Goal: Obtain resource: Obtain resource

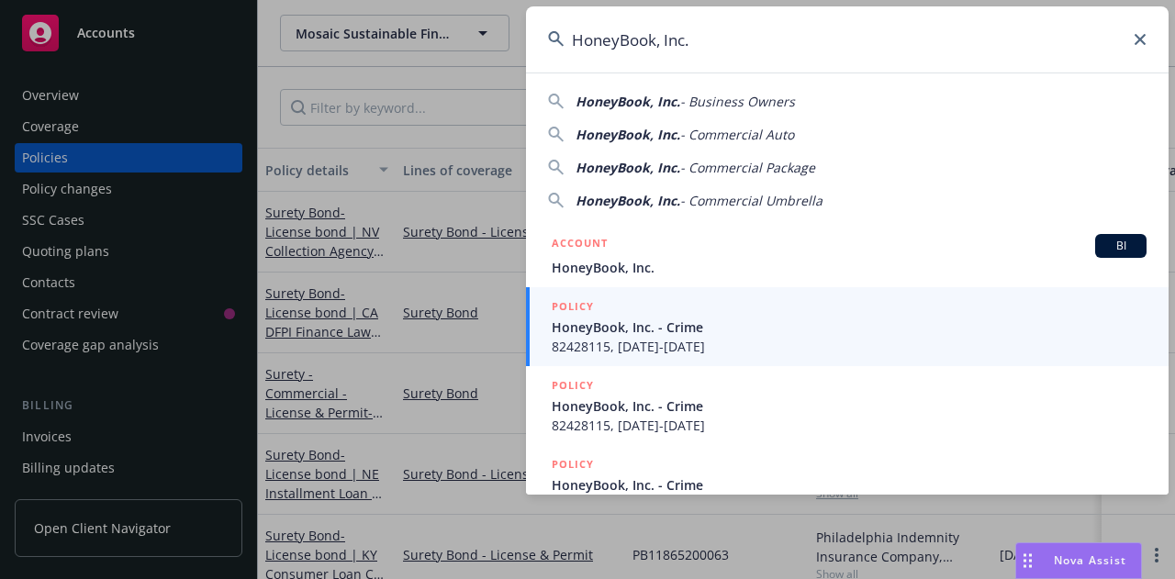
click at [603, 327] on span "HoneyBook, Inc. - Crime" at bounding box center [849, 327] width 595 height 19
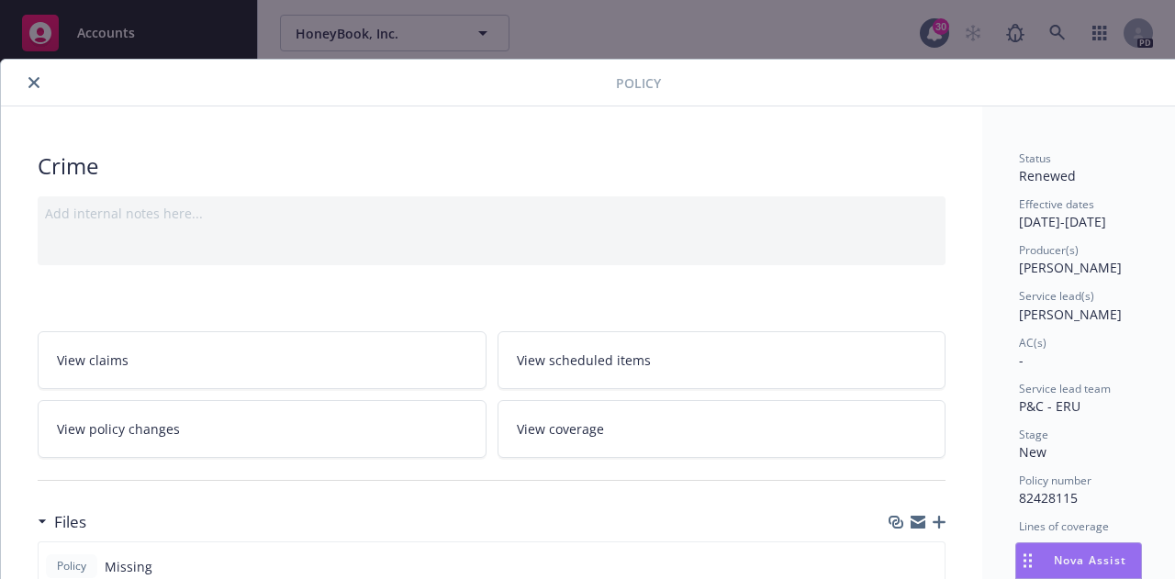
click at [37, 86] on icon "close" at bounding box center [33, 82] width 11 height 11
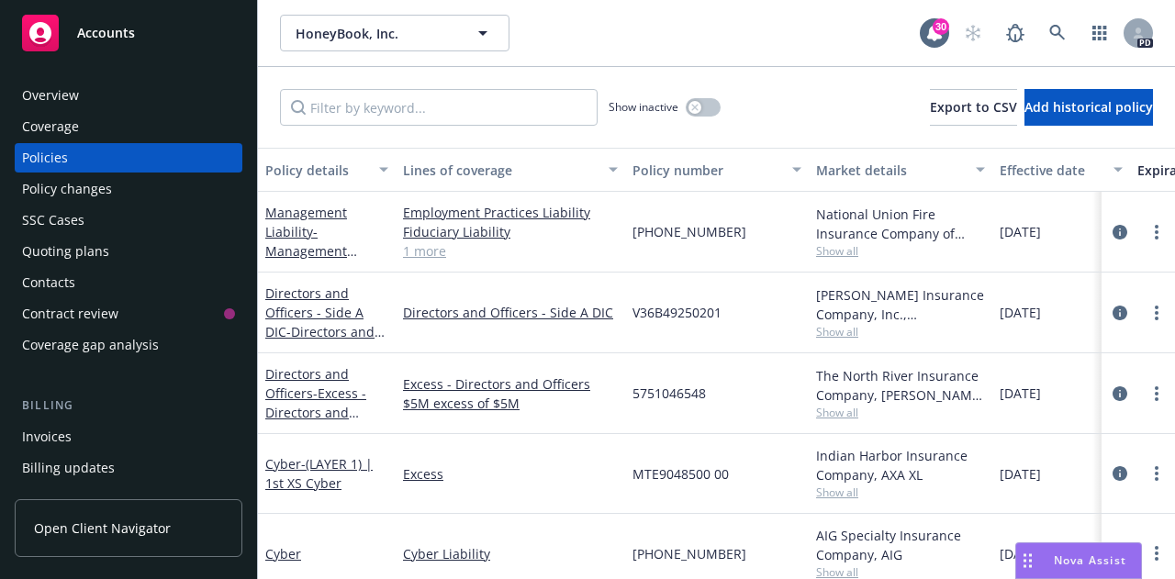
click at [62, 102] on div "Overview" at bounding box center [50, 95] width 57 height 29
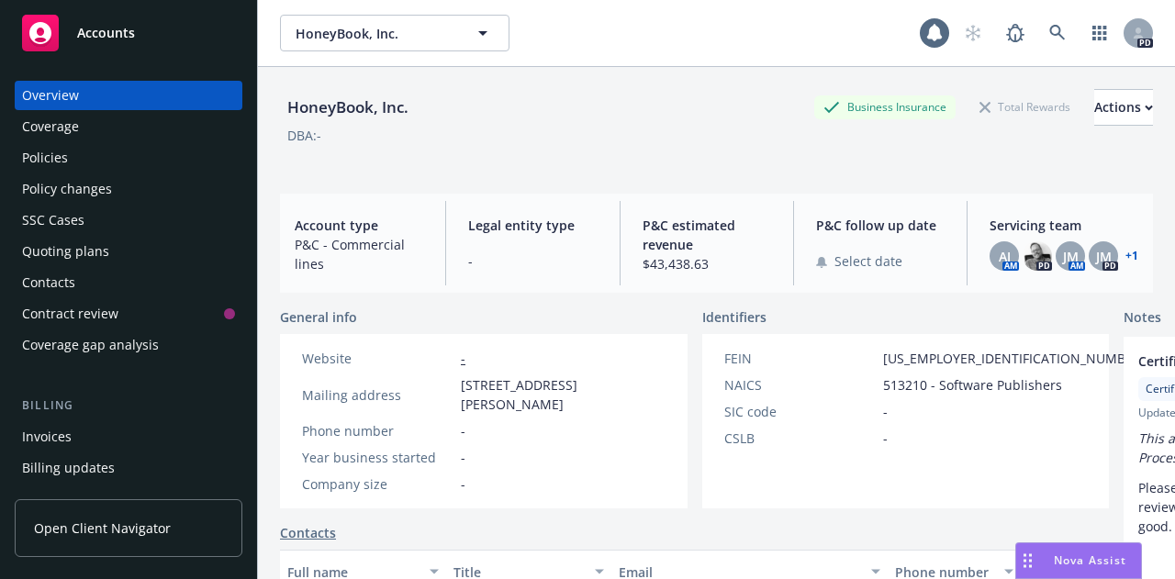
click at [70, 136] on div "Coverage" at bounding box center [50, 126] width 57 height 29
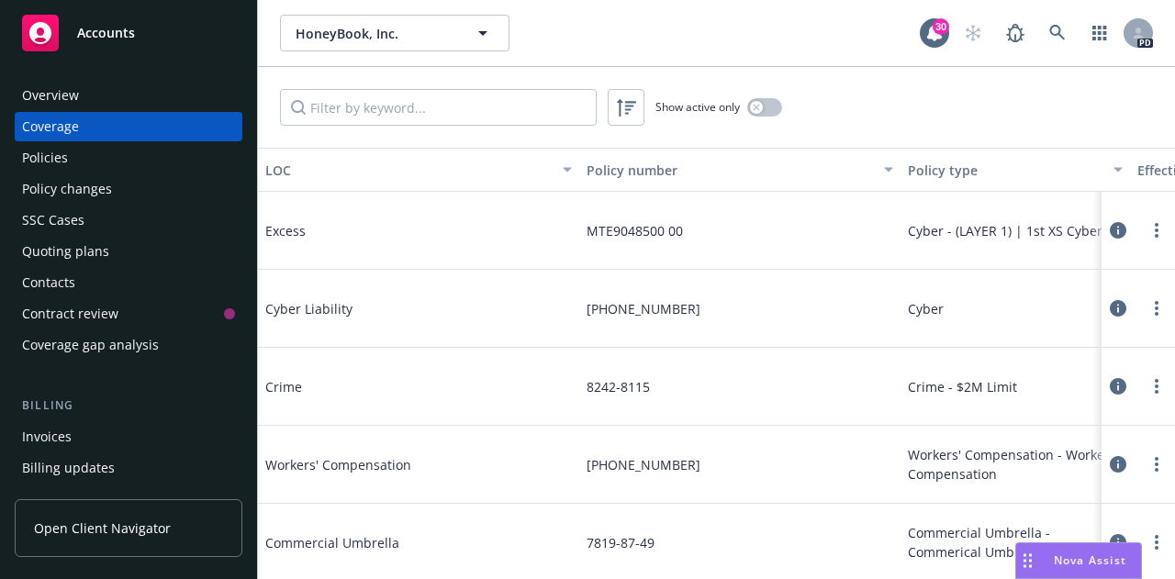
click at [72, 174] on div "Overview Coverage Policies Policy changes SSC Cases Quoting plans Contacts Cont…" at bounding box center [129, 220] width 228 height 279
click at [78, 161] on div "Policies" at bounding box center [128, 157] width 213 height 29
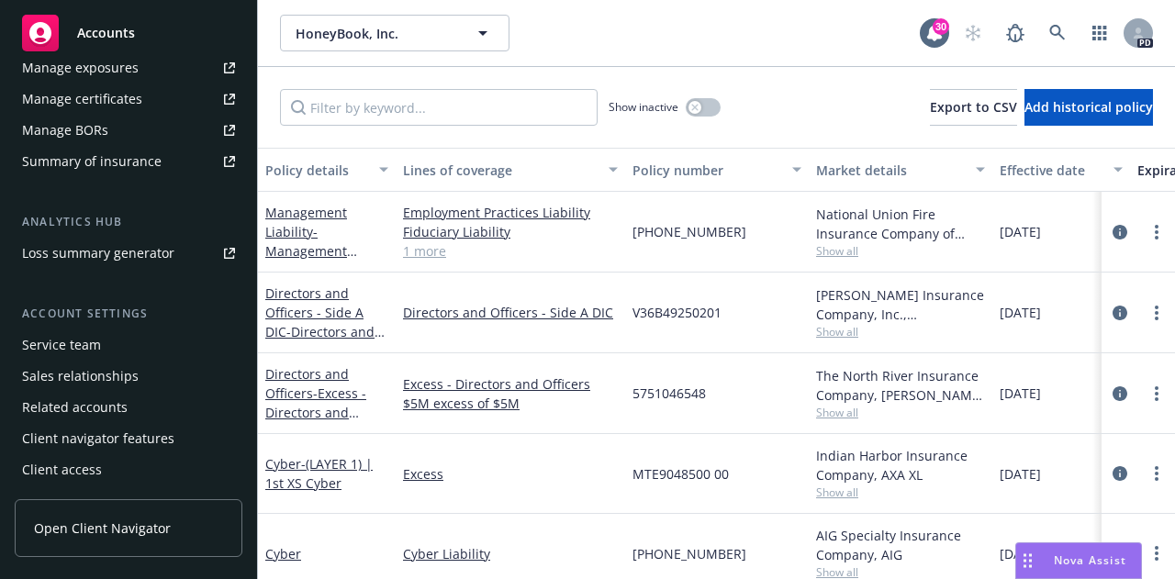
scroll to position [494, 0]
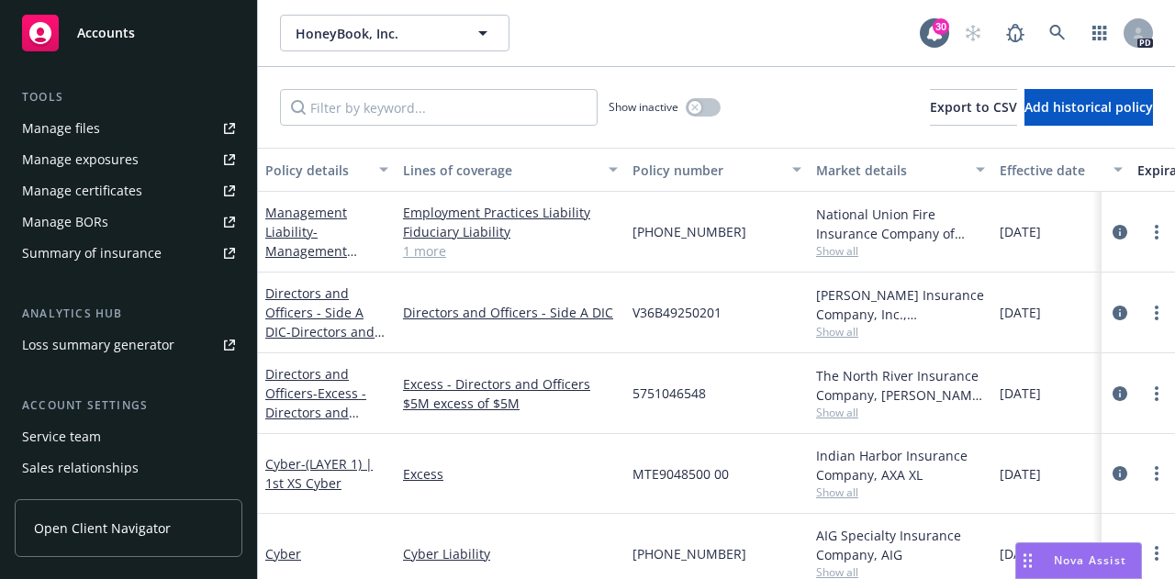
click at [104, 122] on link "Manage files" at bounding box center [129, 128] width 228 height 29
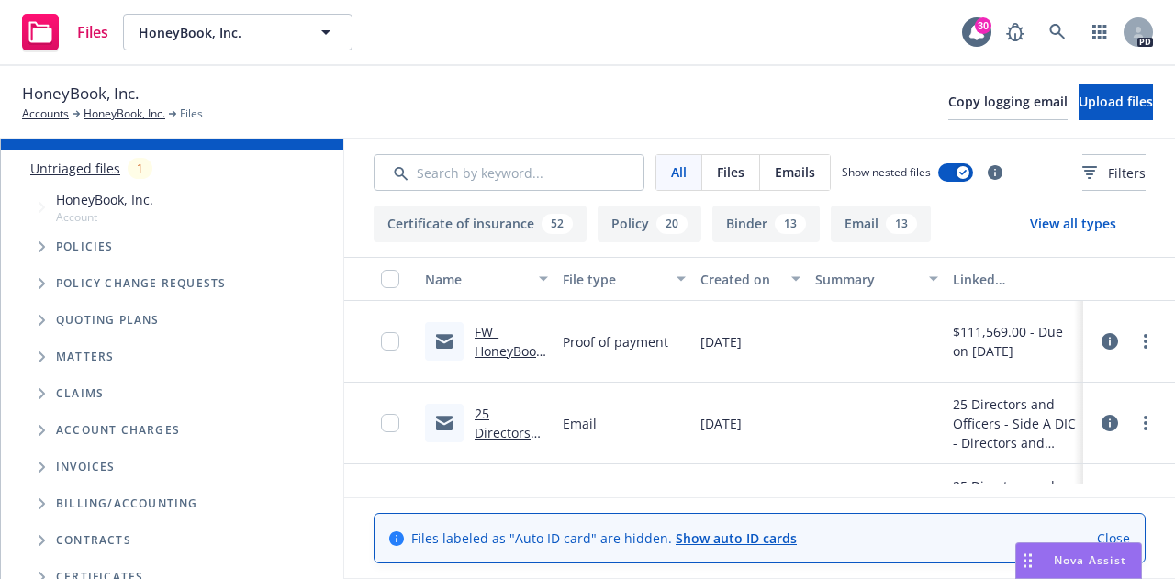
scroll to position [269, 0]
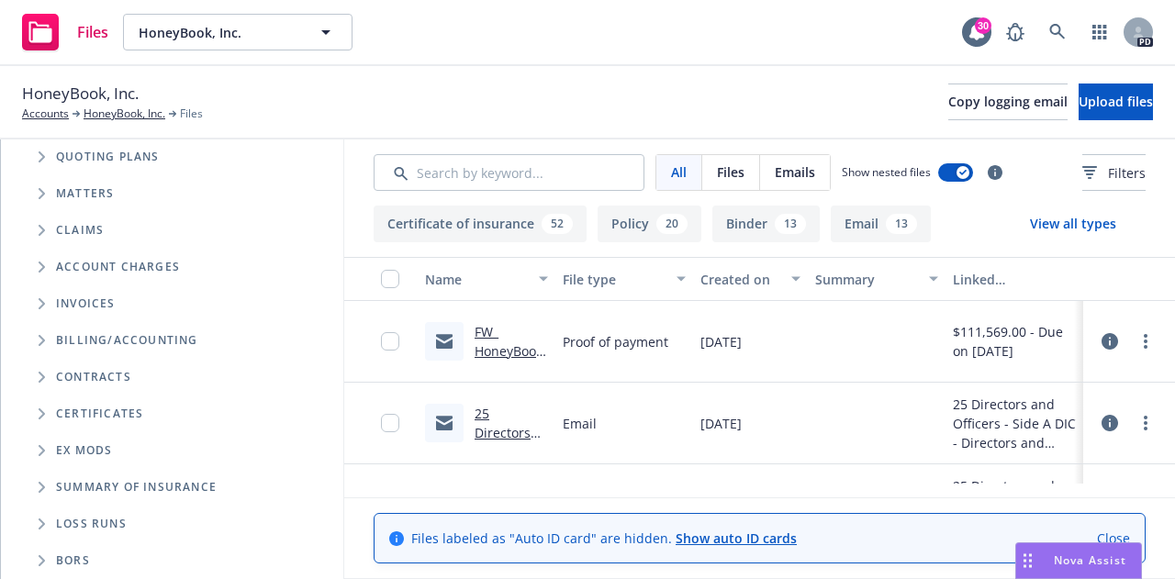
click at [43, 482] on icon "Folder Tree Example" at bounding box center [42, 487] width 7 height 11
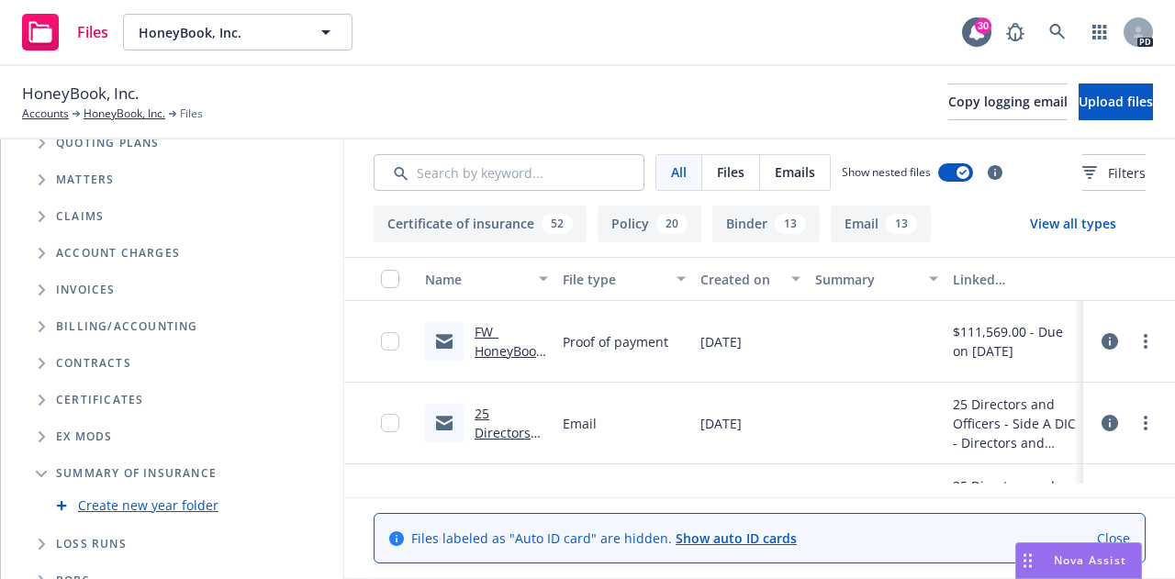
click at [224, 416] on div "Certificates" at bounding box center [185, 400] width 317 height 37
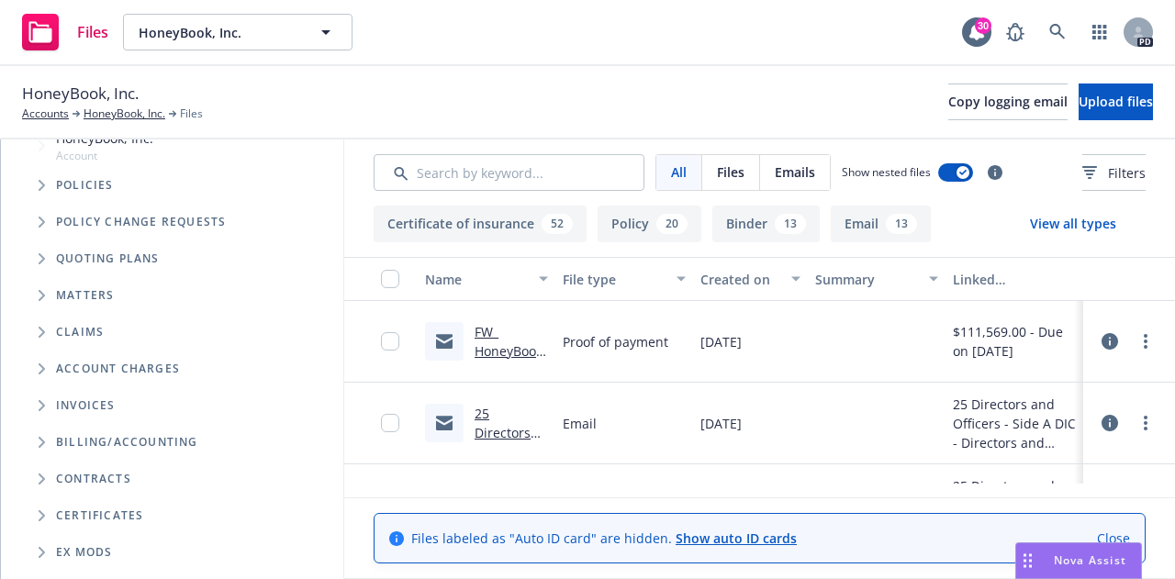
scroll to position [0, 0]
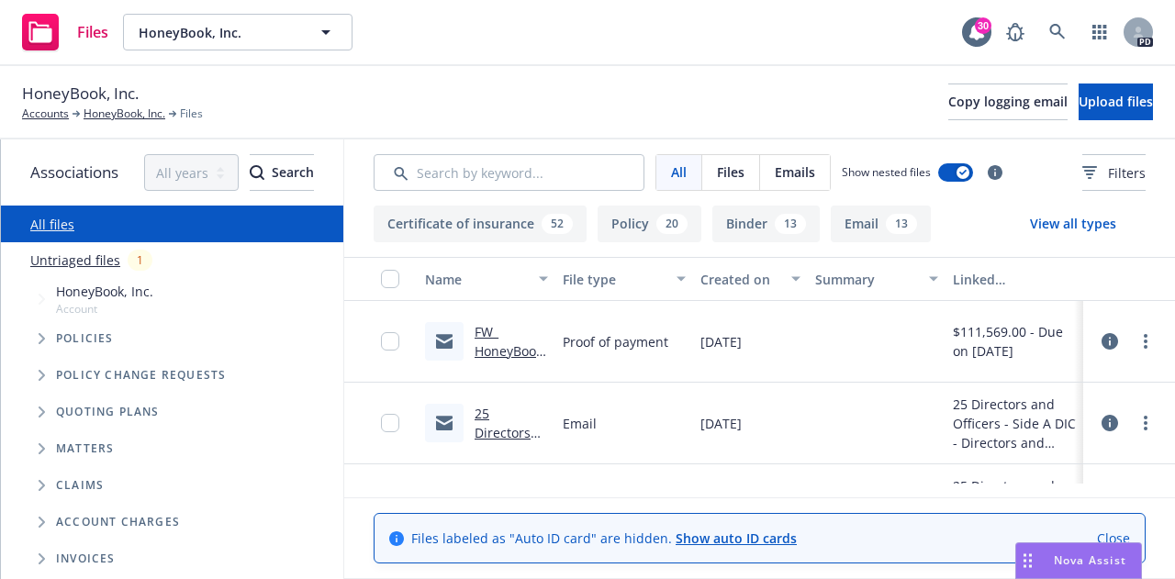
click at [39, 339] on icon "Tree Example" at bounding box center [42, 338] width 7 height 11
